Goal: Find specific page/section

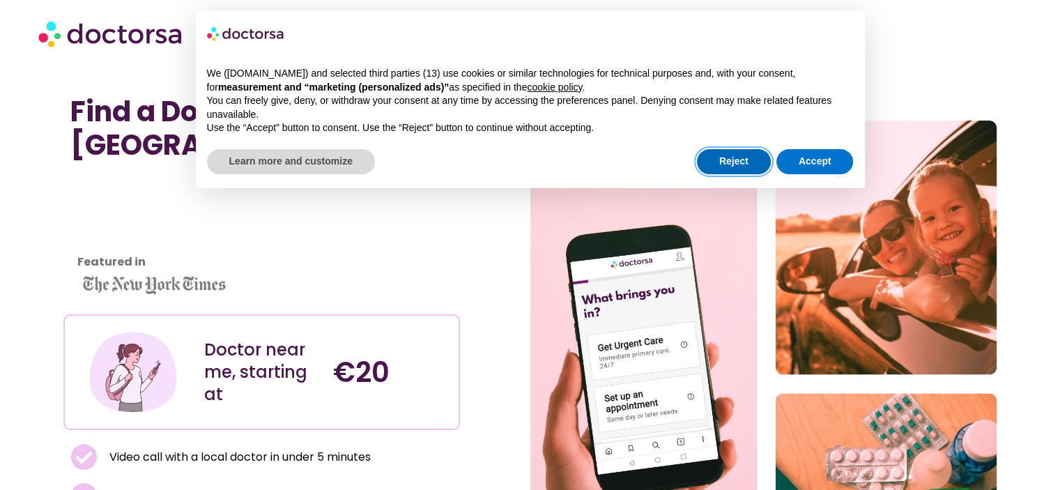
click at [744, 161] on button "Reject" at bounding box center [734, 161] width 74 height 25
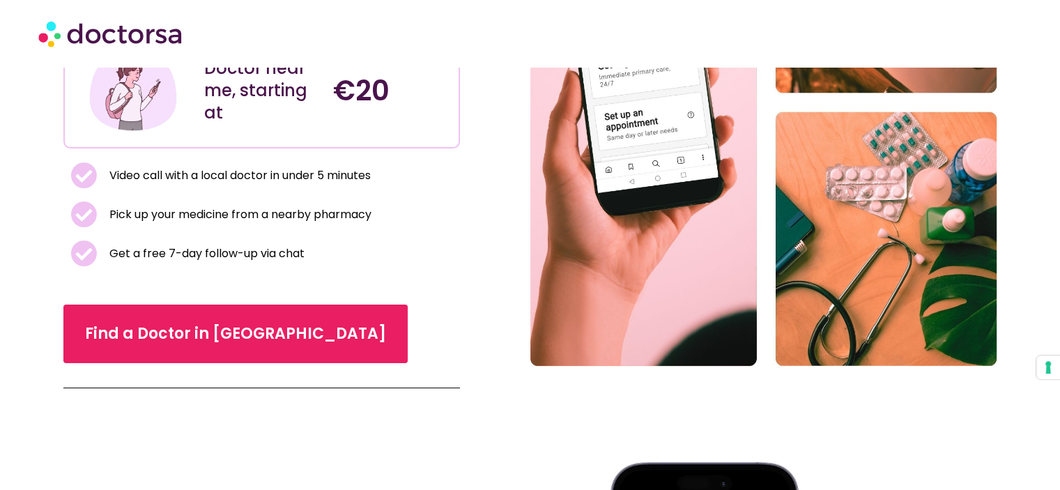
scroll to position [279, 0]
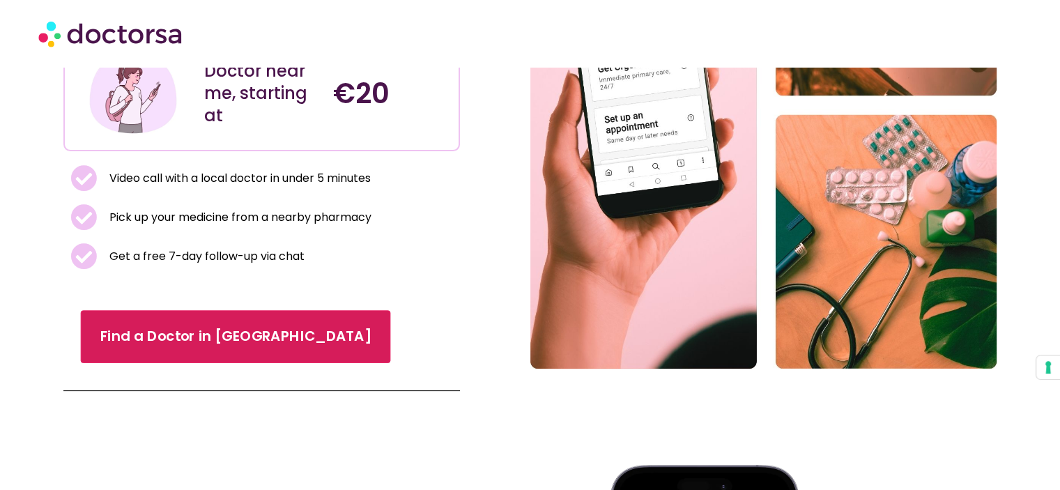
click at [178, 331] on span "Find a Doctor in [GEOGRAPHIC_DATA]" at bounding box center [235, 337] width 271 height 20
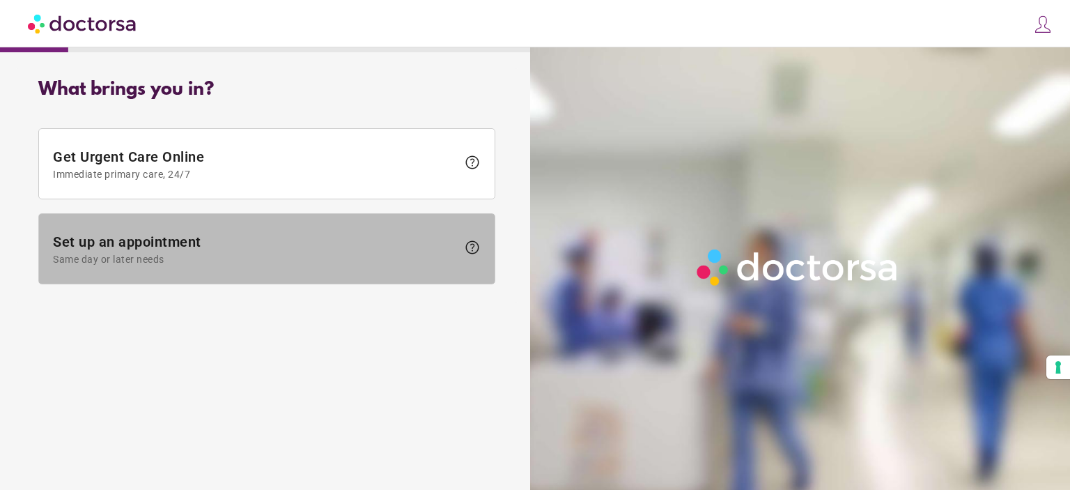
click at [164, 243] on span "Set up an appointment Same day or later needs" at bounding box center [255, 248] width 404 height 31
